Goal: Transaction & Acquisition: Purchase product/service

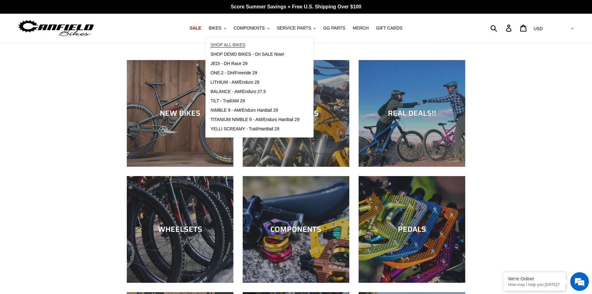
click at [243, 45] on span "SHOP ALL BIKES" at bounding box center [228, 44] width 35 height 5
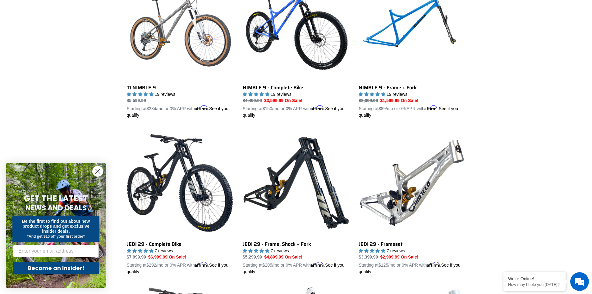
scroll to position [560, 0]
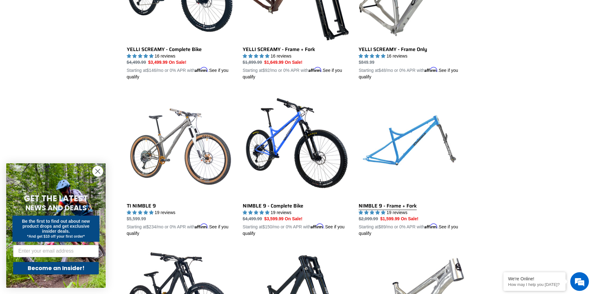
click at [402, 150] on link "NIMBLE 9 - Frame + Fork" at bounding box center [412, 164] width 107 height 146
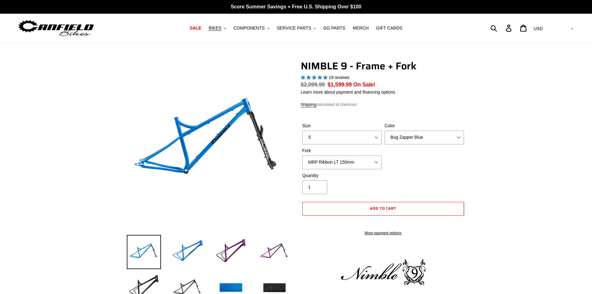
select select "highest-rating"
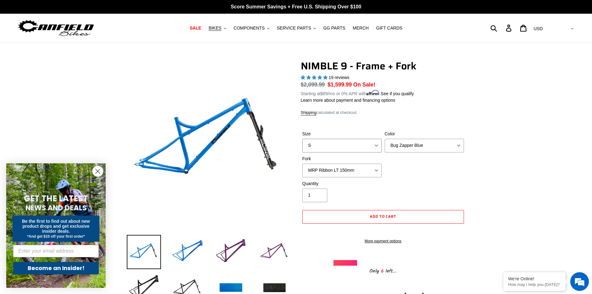
click at [378, 144] on select "S M L XL" at bounding box center [342, 146] width 79 height 14
select select "L"
click at [303, 139] on select "S M L XL" at bounding box center [342, 146] width 79 height 14
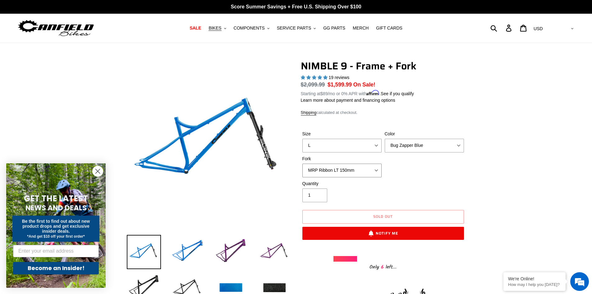
click at [376, 168] on select "MRP Ribbon LT 150mm Fox 36 Factory Grip X 150mm (Special Order) RockShox Lyrik …" at bounding box center [342, 171] width 79 height 14
select select "Fox 36 SL Factory Grip X 140mm"
click at [303, 164] on select "MRP Ribbon LT 150mm Fox 36 Factory Grip X 150mm (Special Order) RockShox Lyrik …" at bounding box center [342, 171] width 79 height 14
click at [379, 169] on select "MRP Ribbon LT 150mm Fox 36 Factory Grip X 150mm (Special Order) RockShox Lyrik …" at bounding box center [342, 171] width 79 height 14
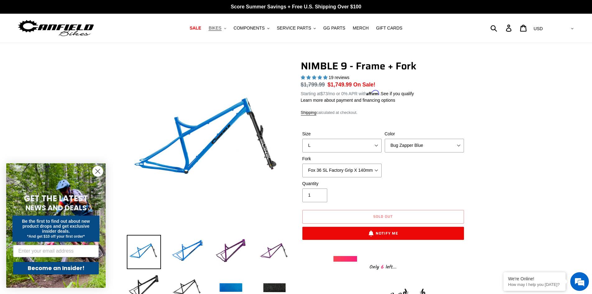
click at [226, 28] on icon ".cls-1{fill:#231f20}" at bounding box center [225, 28] width 2 height 2
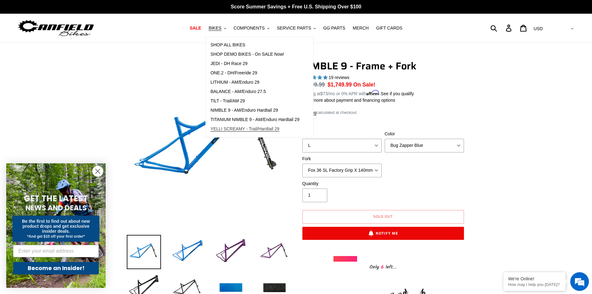
click at [241, 128] on span "YELLI SCREAMY - Trail/Hardtail 29" at bounding box center [245, 128] width 69 height 5
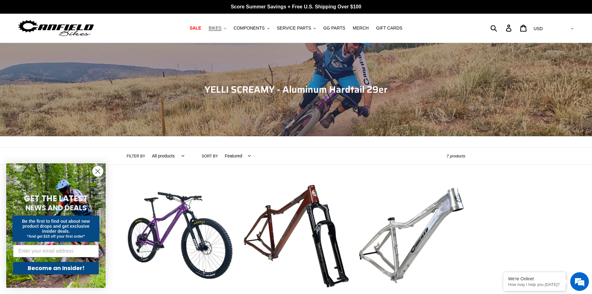
click at [229, 29] on button "BIKES .cls-1{fill:#231f20}" at bounding box center [218, 28] width 24 height 8
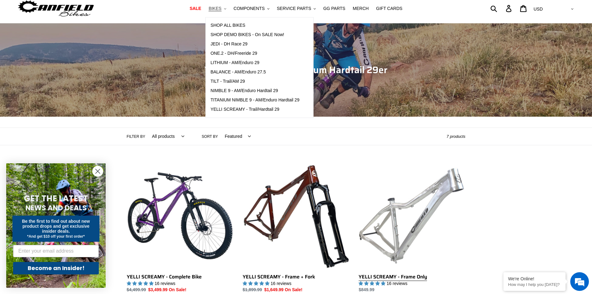
scroll to position [62, 0]
